Goal: Use online tool/utility: Utilize a website feature to perform a specific function

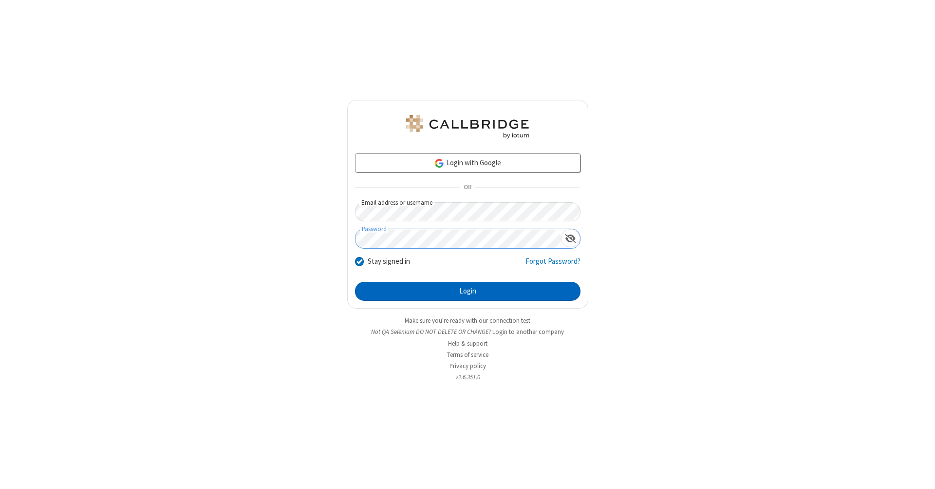
click at [468, 291] on button "Login" at bounding box center [468, 291] width 226 height 19
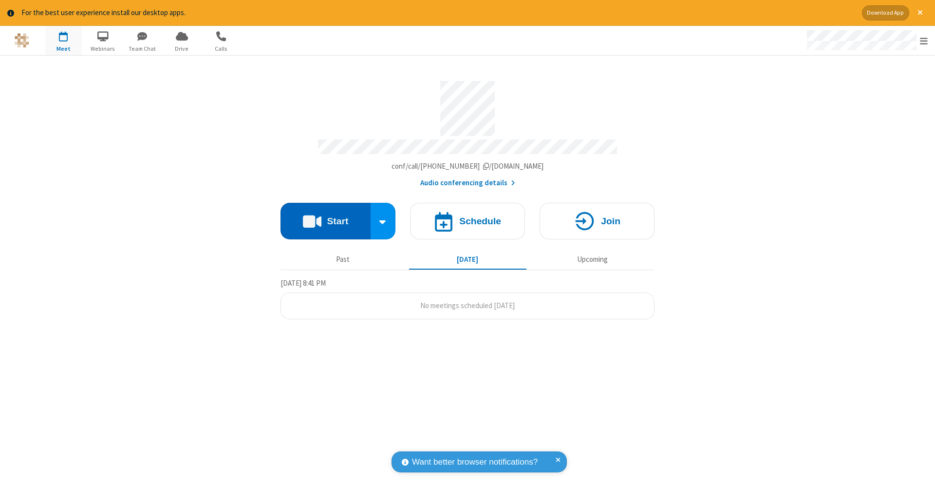
click at [325, 216] on button "Start" at bounding box center [326, 221] width 90 height 37
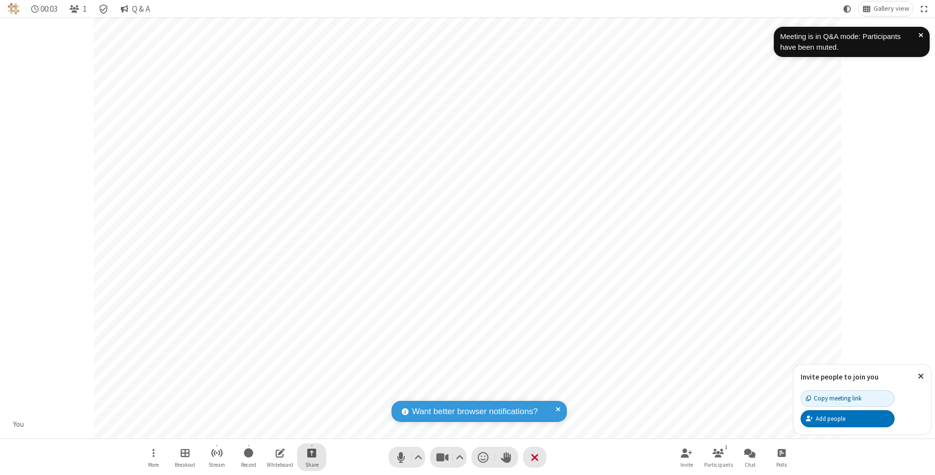
click at [311, 453] on span "Start sharing" at bounding box center [311, 453] width 9 height 12
click at [311, 394] on span "Share additional camera" at bounding box center [318, 396] width 72 height 8
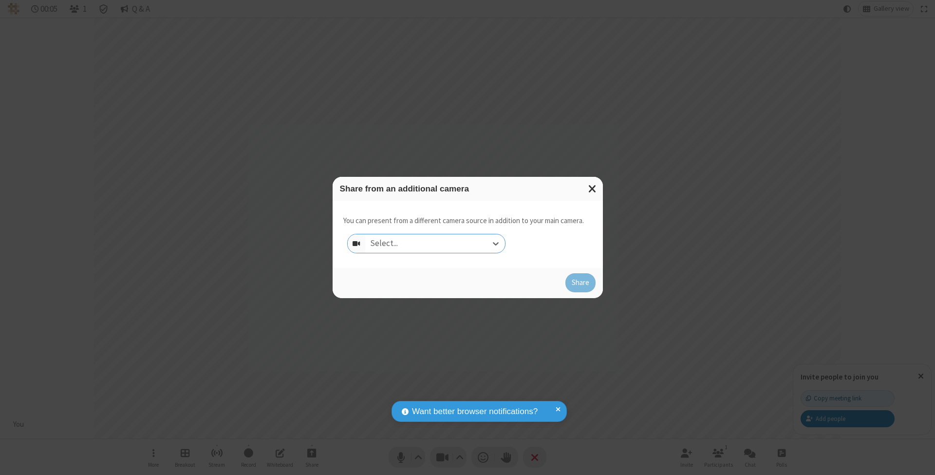
click at [435, 243] on div "Select..." at bounding box center [435, 243] width 140 height 19
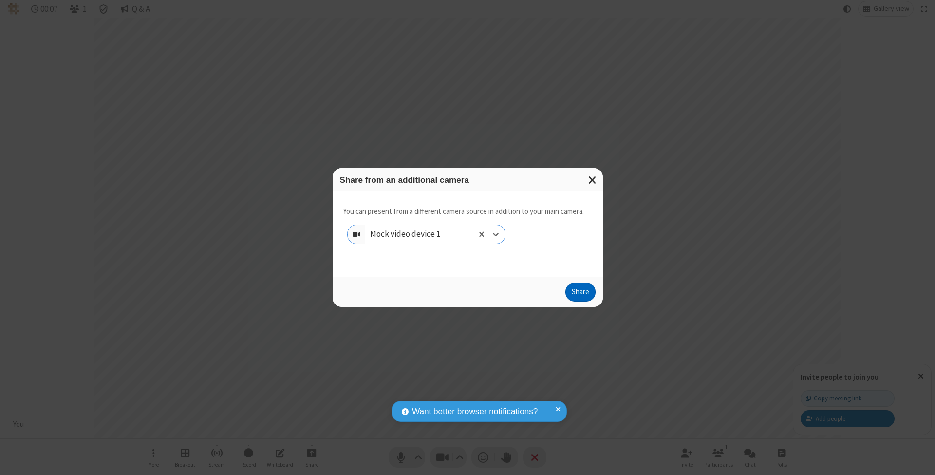
click at [580, 301] on button "Share" at bounding box center [581, 292] width 30 height 19
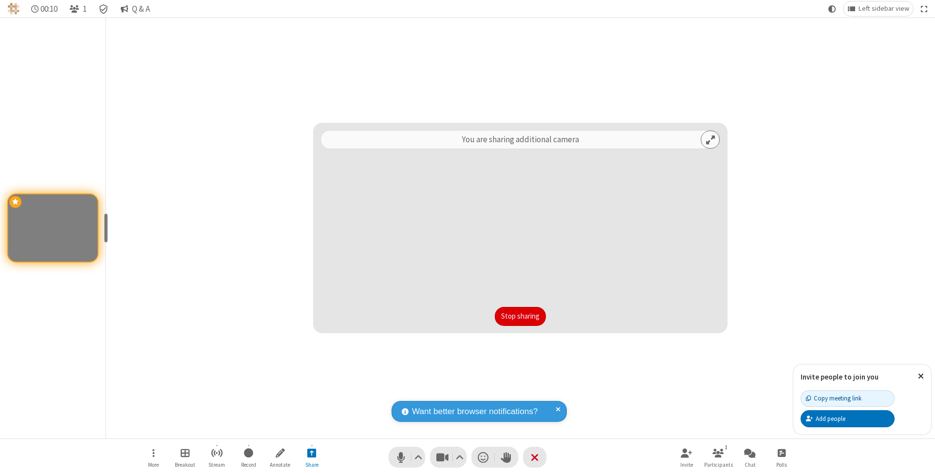
click at [495, 316] on button "Stop sharing" at bounding box center [520, 316] width 51 height 19
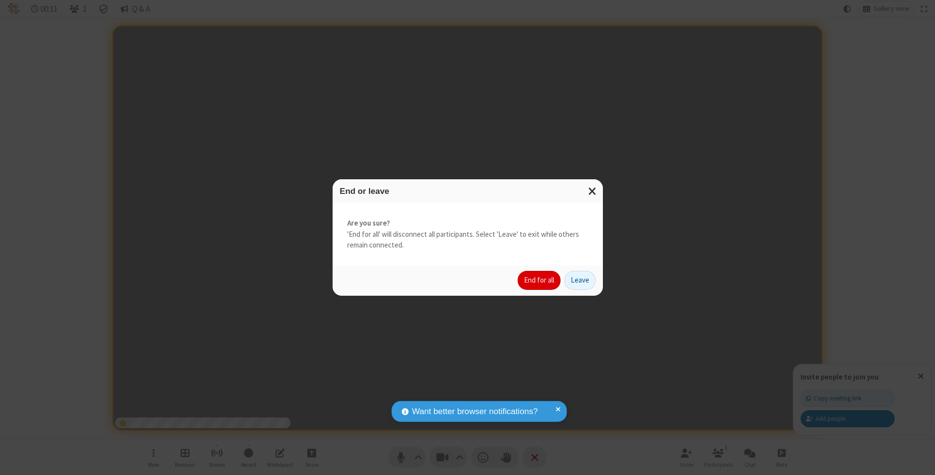
click at [540, 280] on button "End for all" at bounding box center [539, 280] width 43 height 19
